Goal: Check status

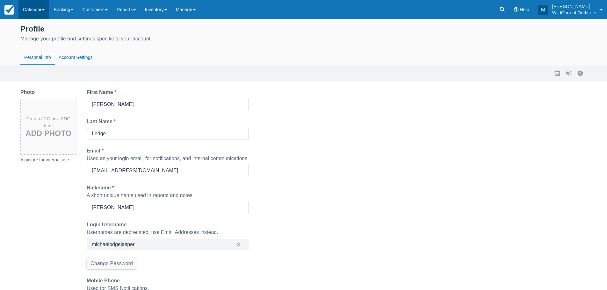
click at [40, 12] on link "Calendar" at bounding box center [33, 9] width 31 height 19
click at [44, 40] on link "Customer" at bounding box center [44, 40] width 50 height 13
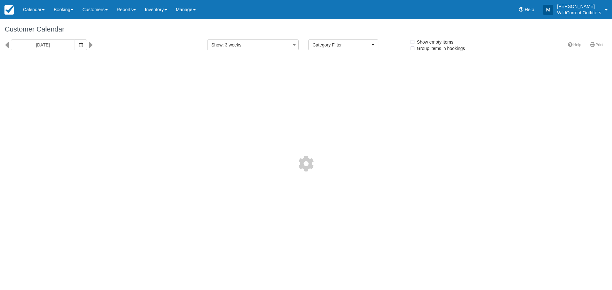
select select
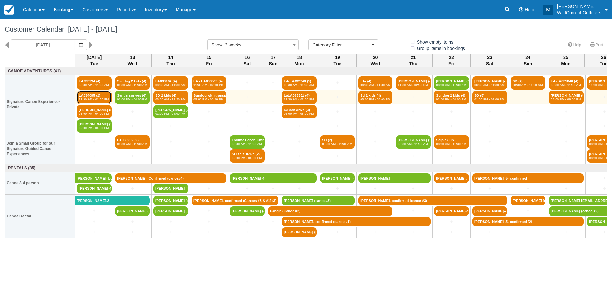
click at [103, 96] on link "LA034095 (2) 11:30 AM - 02:30 PM" at bounding box center [94, 97] width 35 height 13
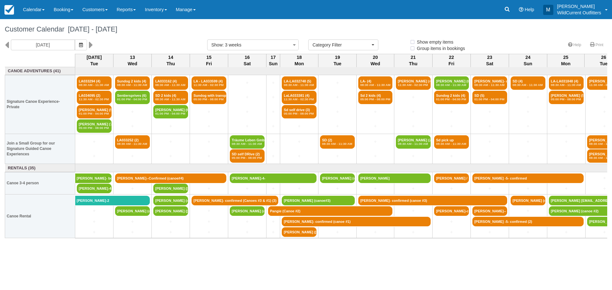
select select
